Goal: Information Seeking & Learning: Check status

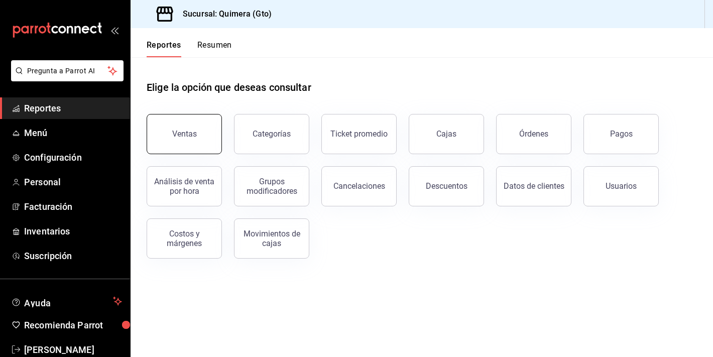
click at [176, 137] on div "Ventas" at bounding box center [184, 134] width 25 height 10
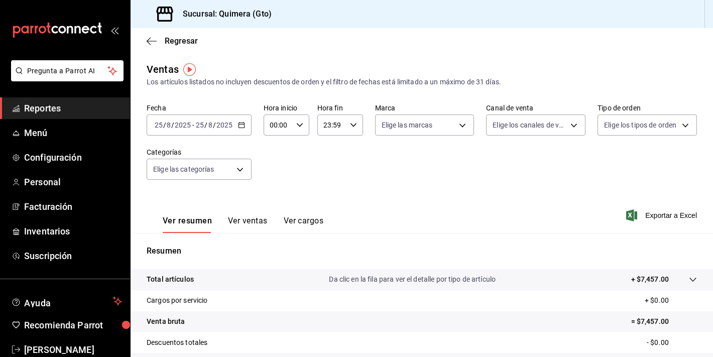
click at [243, 124] on \(Stroke\) "button" at bounding box center [242, 126] width 6 height 6
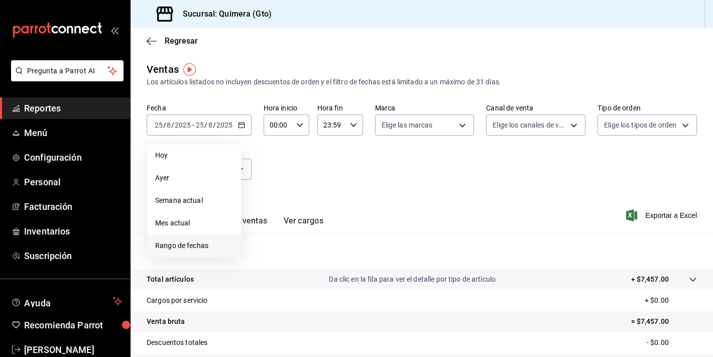
click at [209, 247] on span "Rango de fechas" at bounding box center [194, 246] width 78 height 11
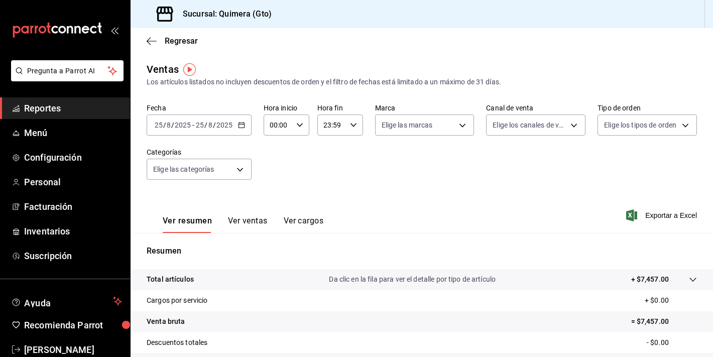
click at [447, 172] on div "Fecha [DATE] [DATE] - [DATE] [DATE] Hora inicio 00:00 Hora inicio Hora fin 23:5…" at bounding box center [422, 147] width 551 height 88
click at [235, 231] on button "Ver ventas" at bounding box center [248, 224] width 40 height 17
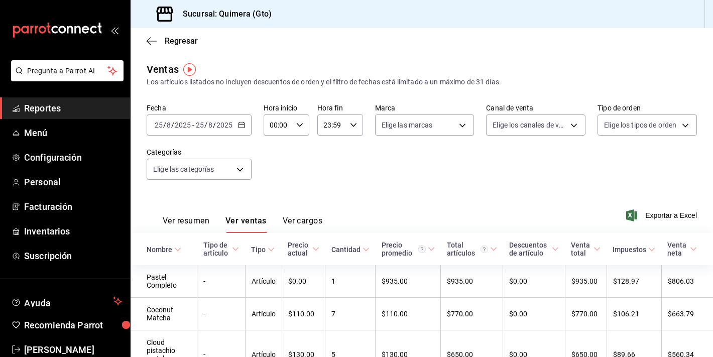
click at [226, 126] on input "2025" at bounding box center [224, 125] width 17 height 8
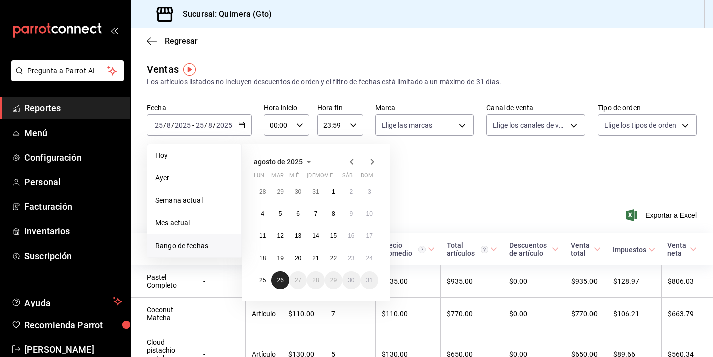
click at [280, 286] on button "26" at bounding box center [280, 280] width 18 height 18
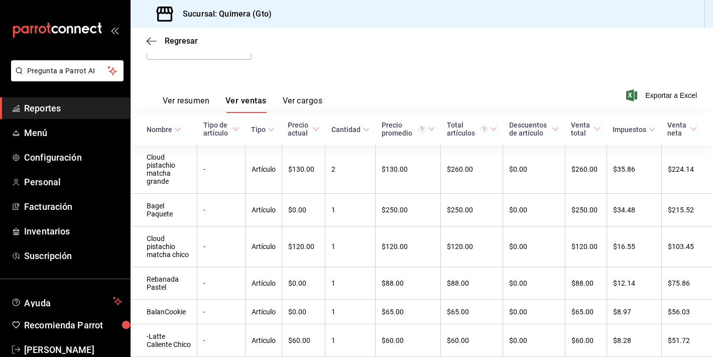
scroll to position [177, 0]
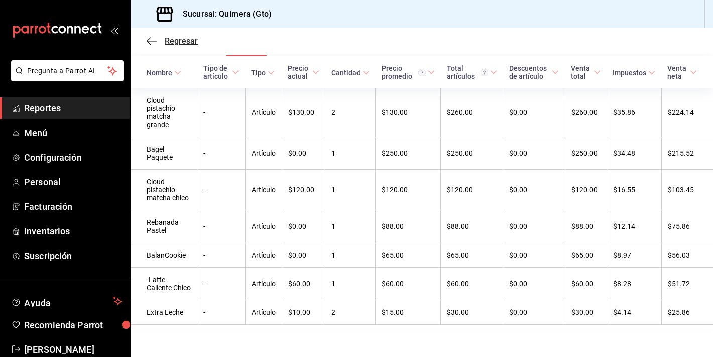
click at [167, 42] on span "Regresar" at bounding box center [181, 41] width 33 height 10
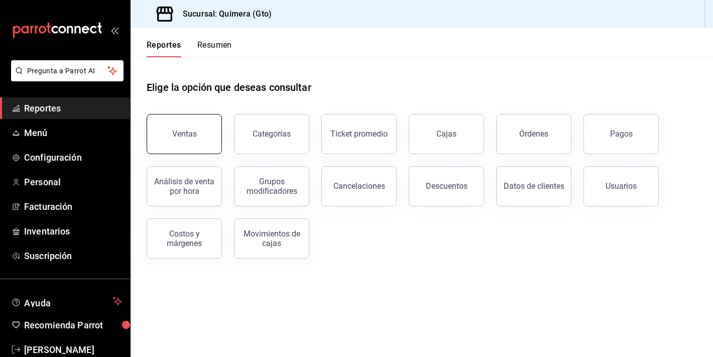
click at [188, 132] on div "Ventas" at bounding box center [184, 134] width 25 height 10
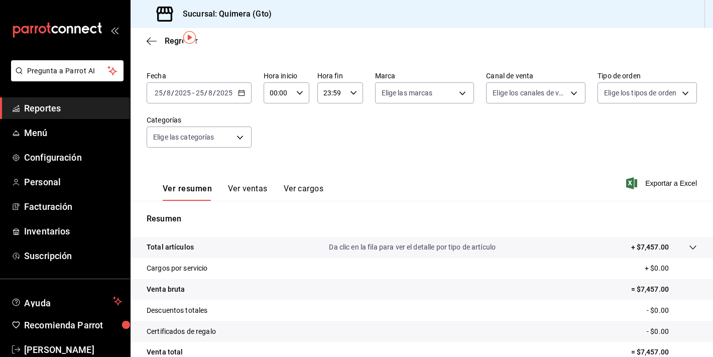
click at [236, 194] on button "Ver ventas" at bounding box center [248, 192] width 40 height 17
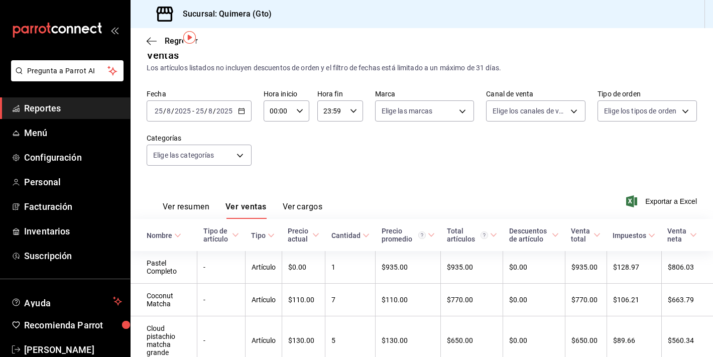
scroll to position [32, 0]
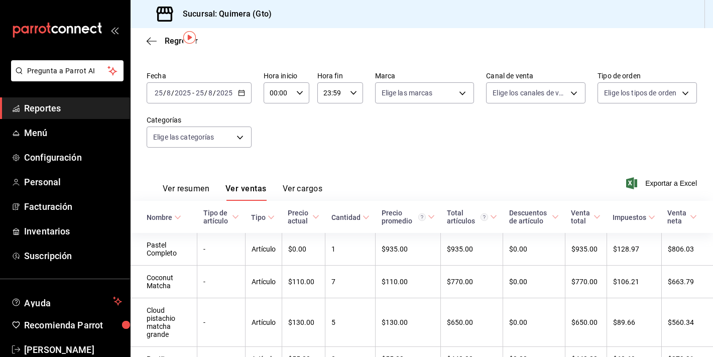
click at [183, 197] on button "Ver resumen" at bounding box center [186, 192] width 47 height 17
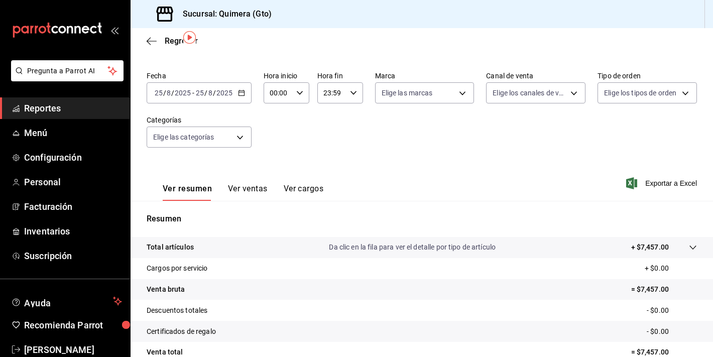
click at [241, 88] on div "[DATE] [DATE] - [DATE] [DATE]" at bounding box center [199, 92] width 105 height 21
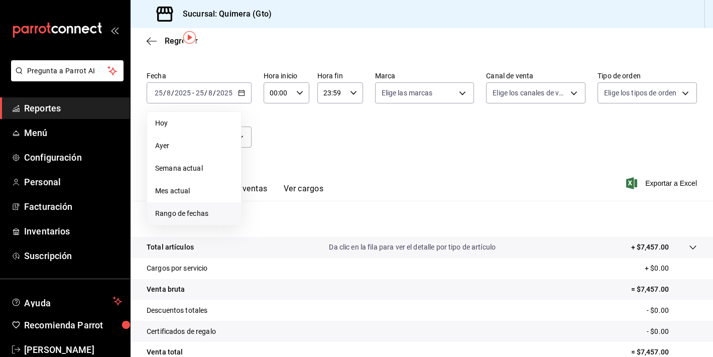
click at [176, 219] on li "Rango de fechas" at bounding box center [194, 213] width 94 height 23
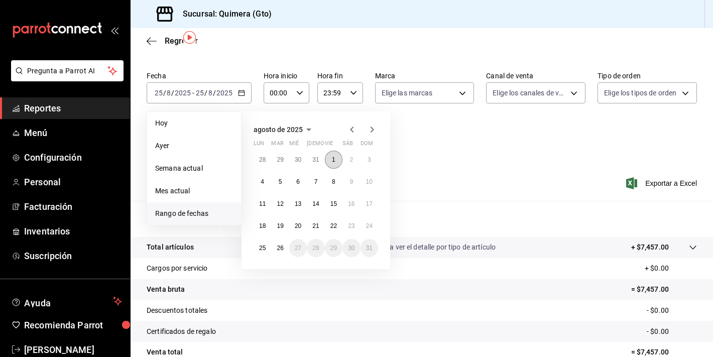
click at [328, 158] on button "1" at bounding box center [334, 160] width 18 height 18
click at [266, 247] on button "25" at bounding box center [263, 248] width 18 height 18
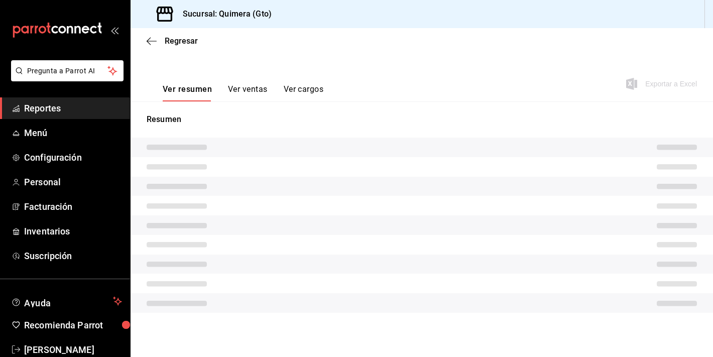
scroll to position [124, 0]
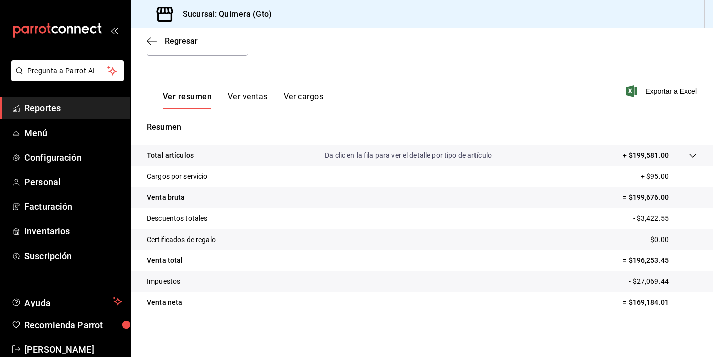
click at [74, 18] on div "mailbox folders" at bounding box center [65, 30] width 130 height 60
click at [74, 28] on icon "mailbox folders" at bounding box center [77, 30] width 6 height 8
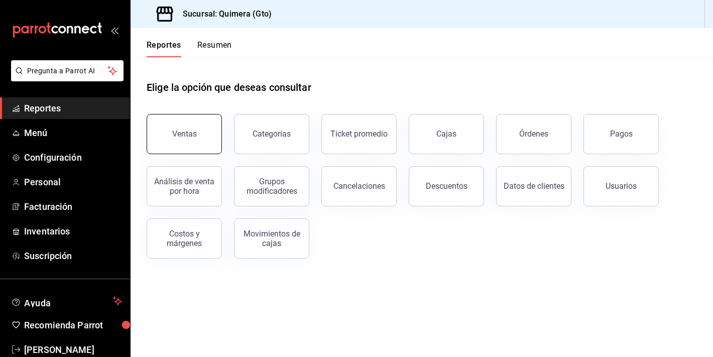
click at [199, 141] on button "Ventas" at bounding box center [184, 134] width 75 height 40
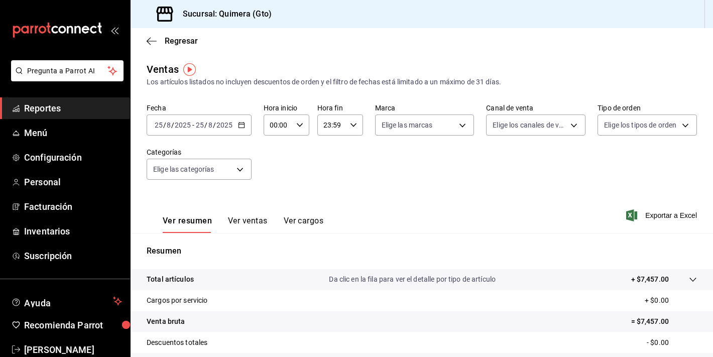
click at [211, 136] on div "Fecha [DATE] [DATE] - [DATE] [DATE] Hora inicio 00:00 Hora inicio Hora fin 23:5…" at bounding box center [422, 147] width 551 height 88
click at [213, 133] on div "[DATE] [DATE] - [DATE] [DATE]" at bounding box center [199, 125] width 105 height 21
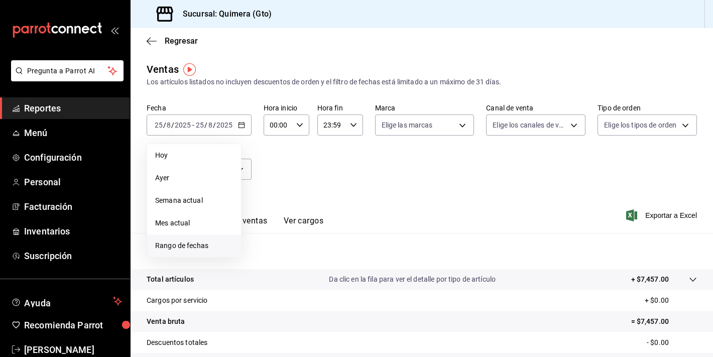
click at [214, 240] on li "Rango de fechas" at bounding box center [194, 246] width 94 height 23
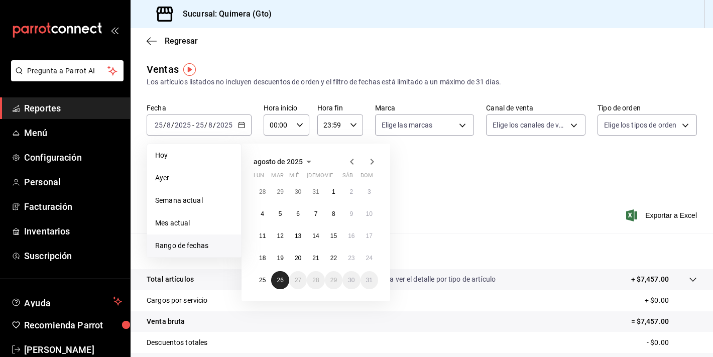
click at [284, 277] on button "26" at bounding box center [280, 280] width 18 height 18
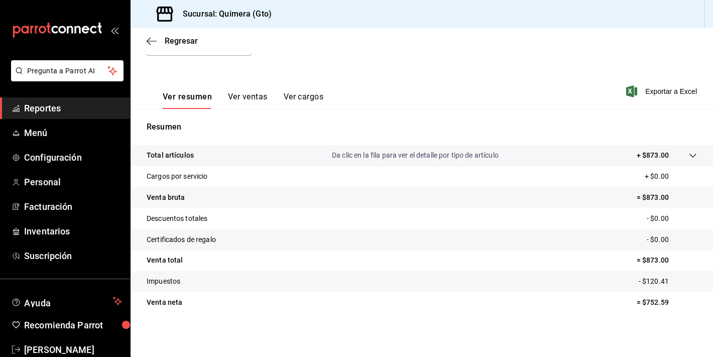
scroll to position [124, 0]
click at [223, 111] on div "Resumen Total artículos Da clic en la fila para ver el detalle por tipo de artí…" at bounding box center [422, 217] width 583 height 216
click at [234, 106] on button "Ver ventas" at bounding box center [248, 100] width 40 height 17
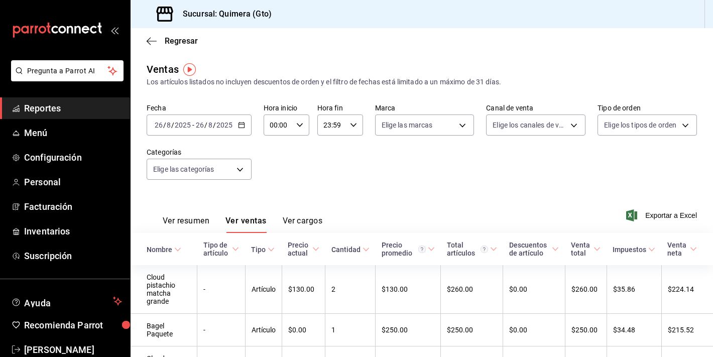
click at [184, 212] on div "Ver resumen Ver ventas Ver cargos" at bounding box center [235, 218] width 176 height 29
click at [184, 229] on button "Ver resumen" at bounding box center [186, 224] width 47 height 17
